Goal: Check status

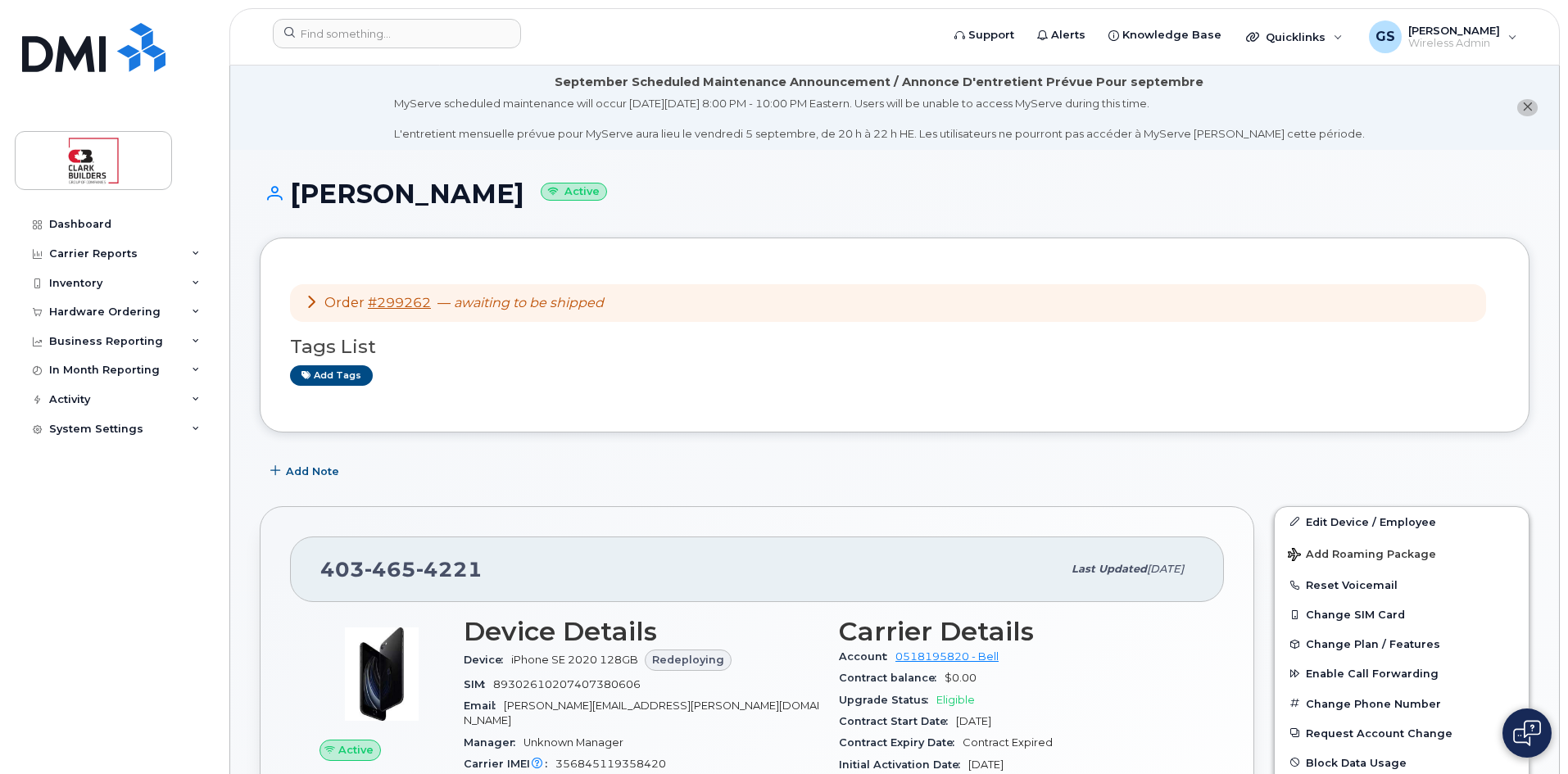
click at [403, 307] on link "#299262" at bounding box center [399, 303] width 63 height 16
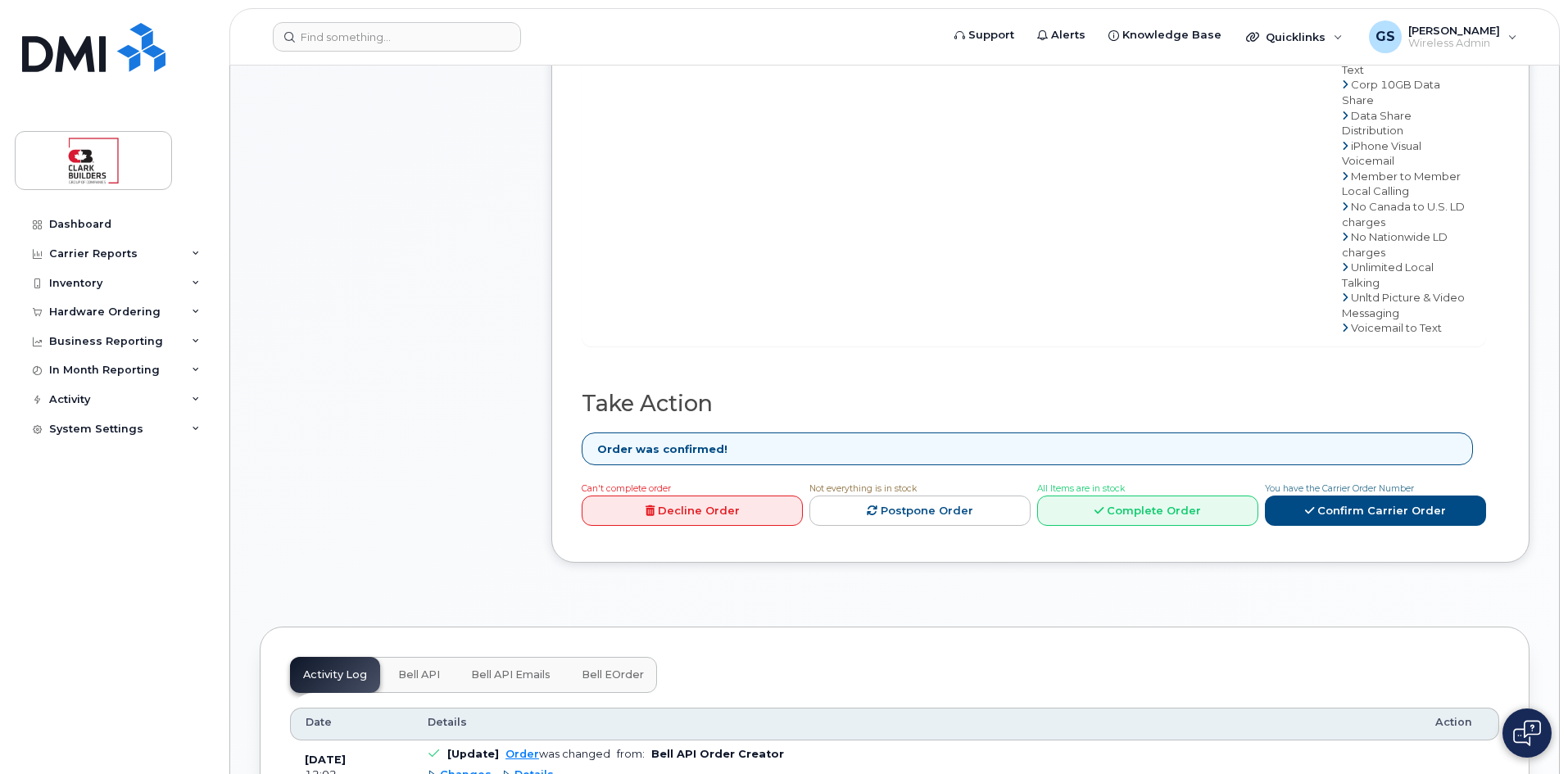
scroll to position [901, 0]
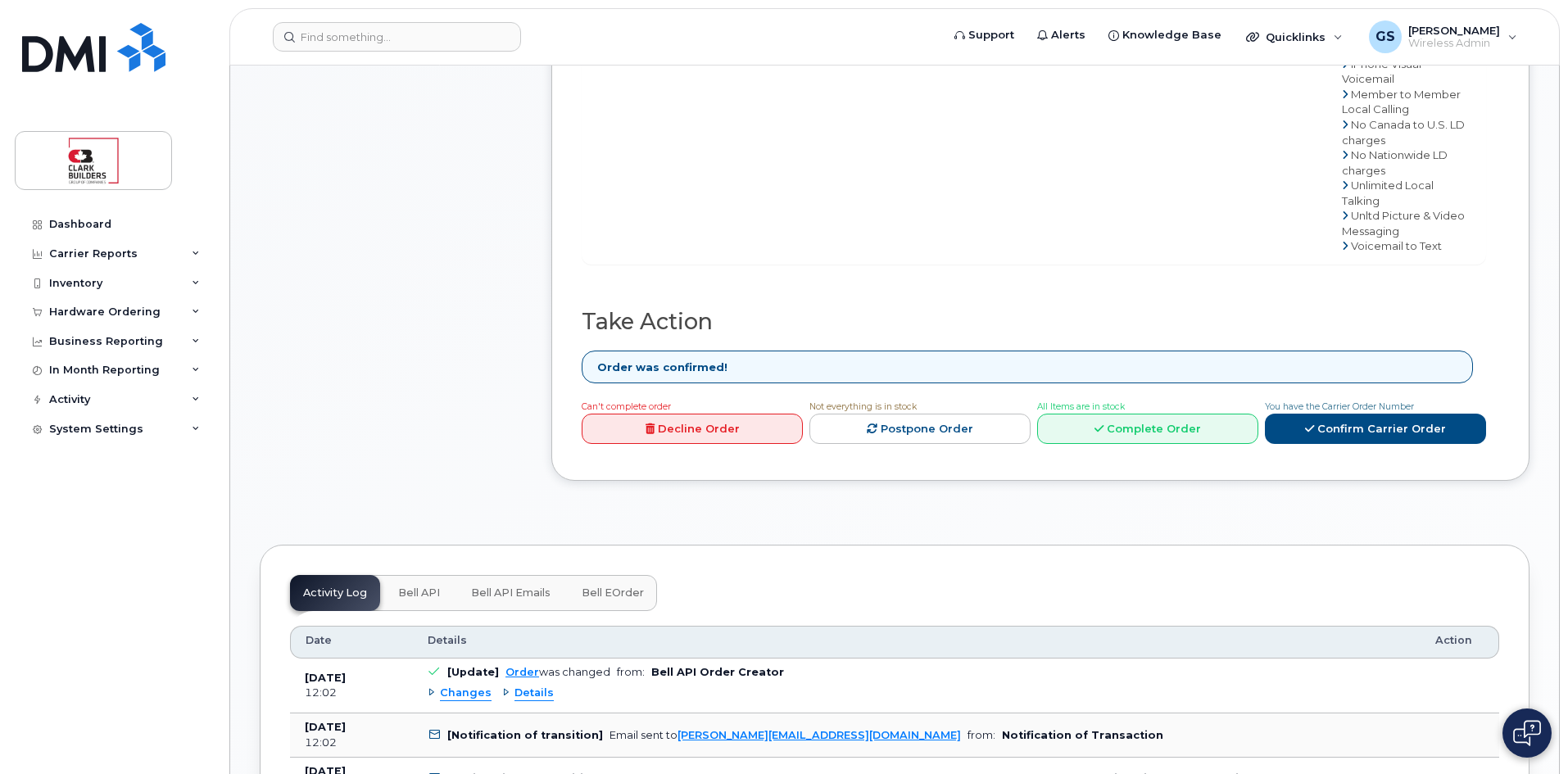
click at [502, 686] on div "Details" at bounding box center [528, 694] width 52 height 16
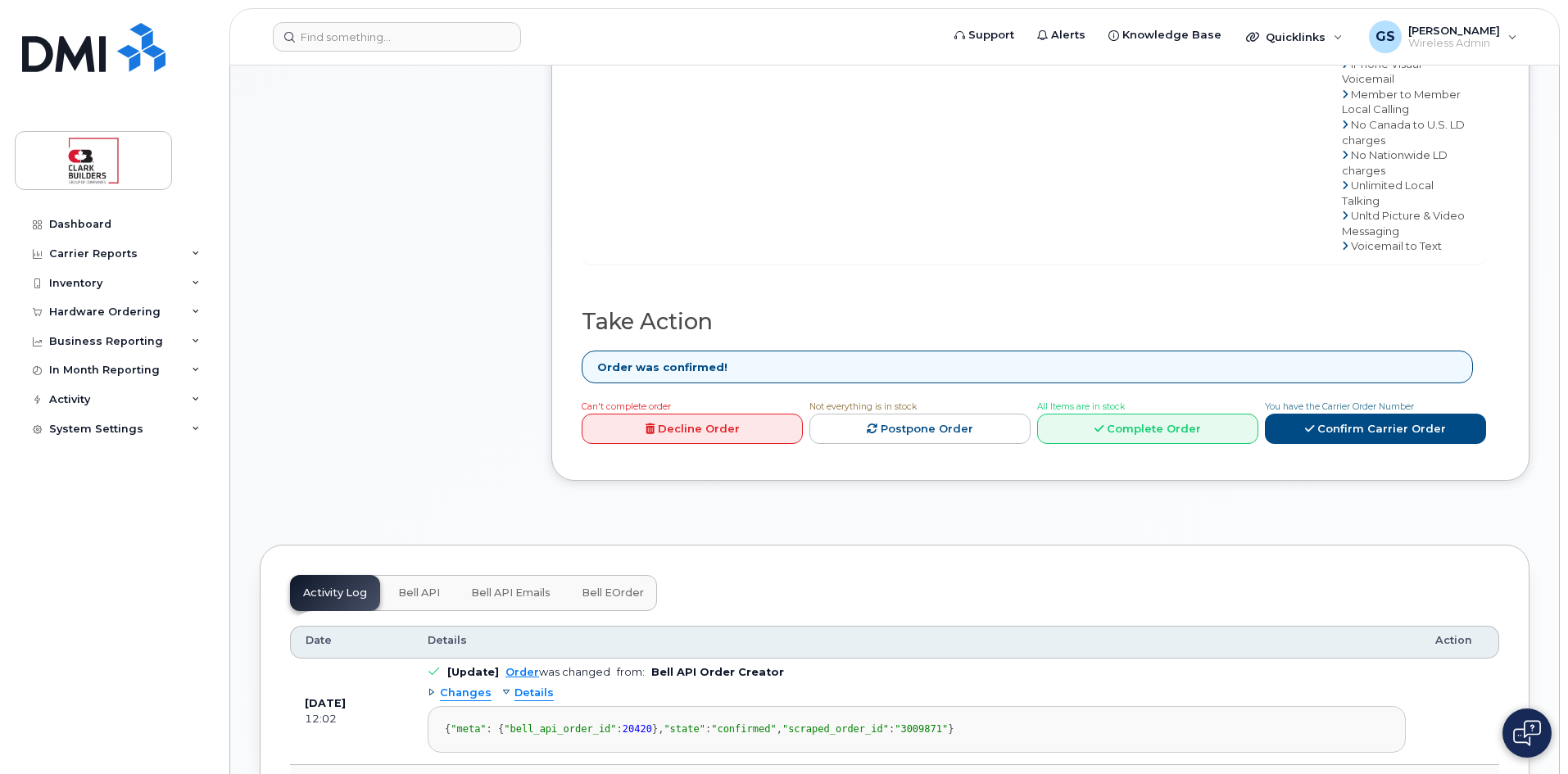
click at [509, 686] on div "Details" at bounding box center [528, 694] width 52 height 16
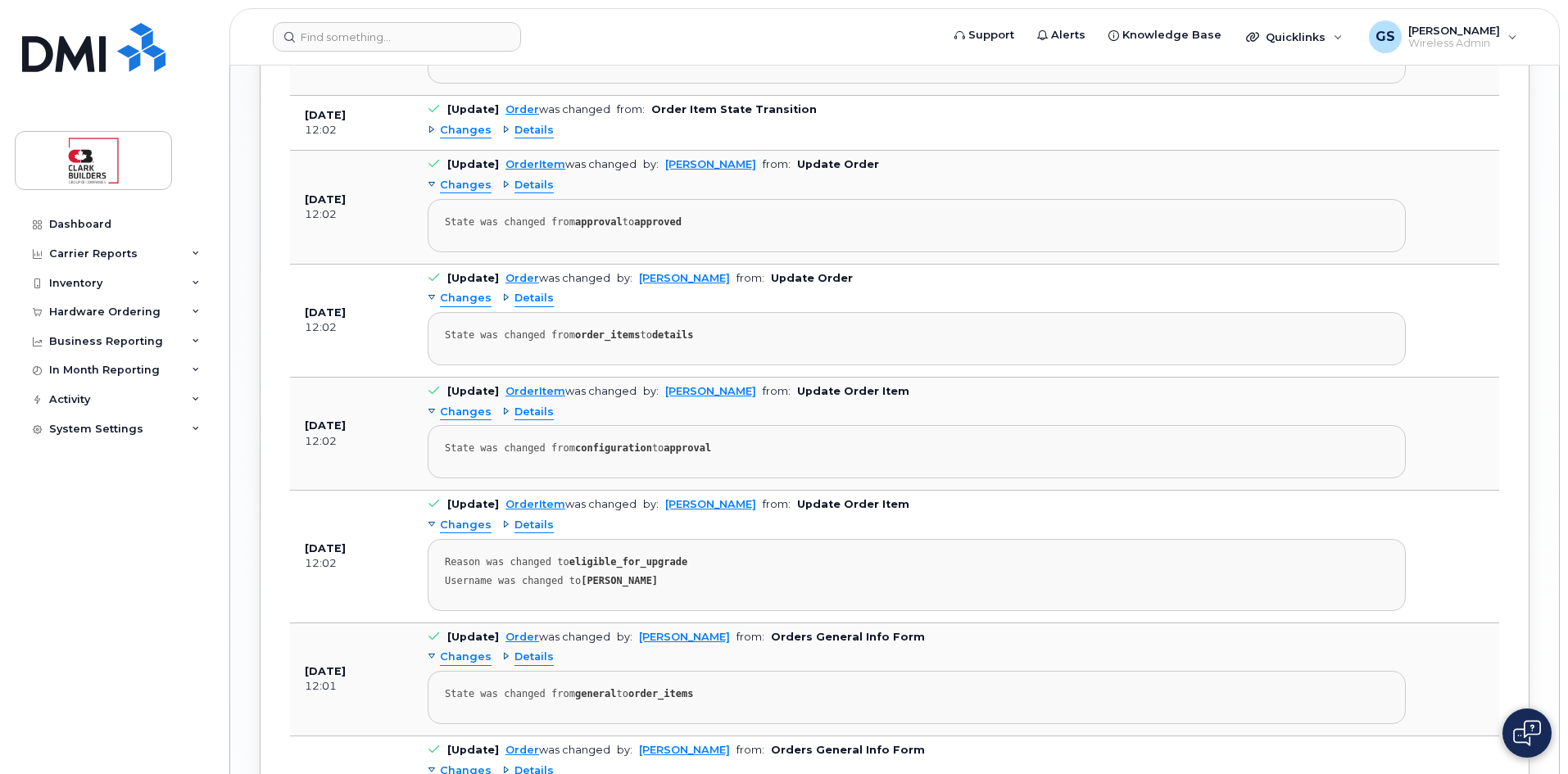
scroll to position [2124, 0]
